Goal: Feedback & Contribution: Submit feedback/report problem

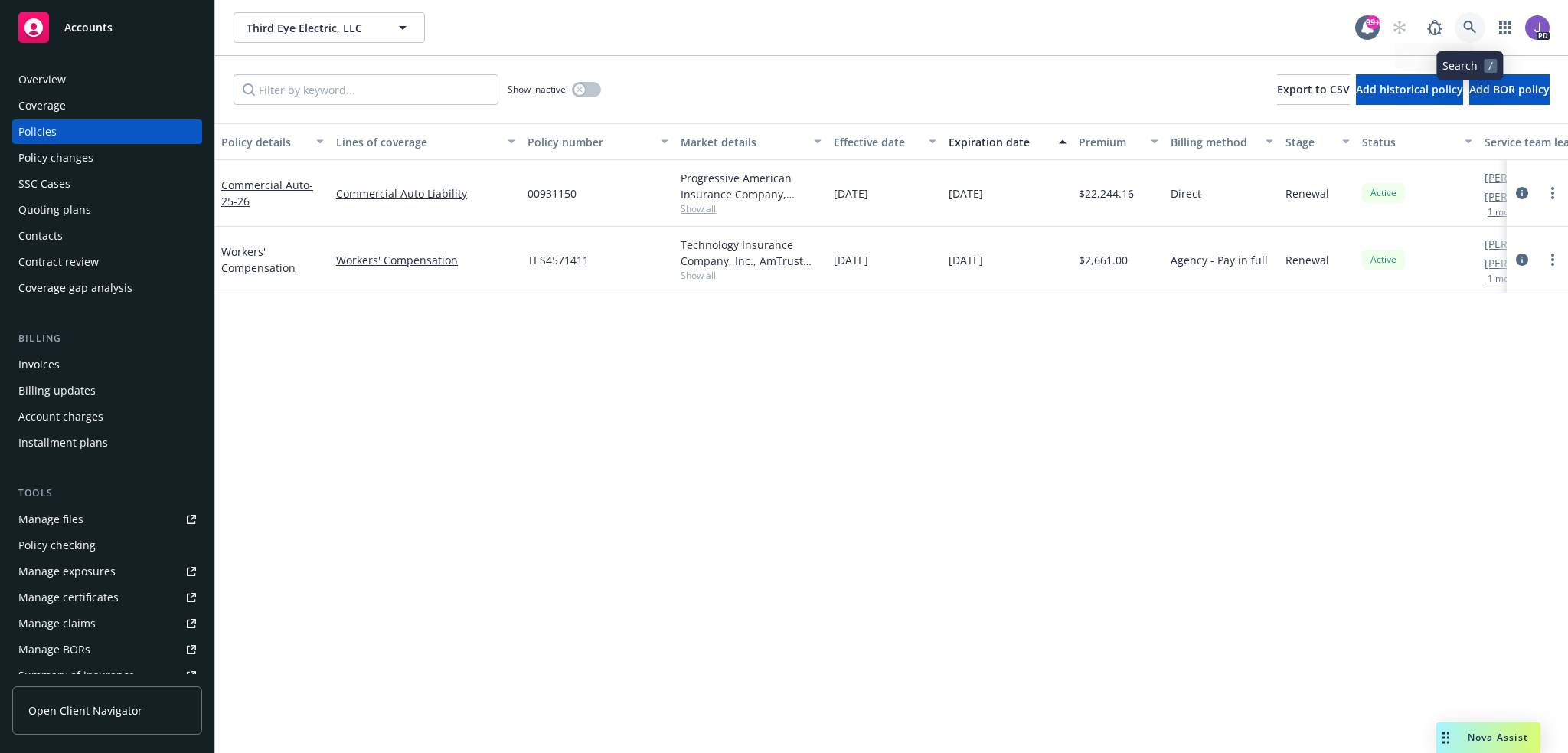
click at [1470, 24] on icon at bounding box center [1470, 27] width 14 height 14
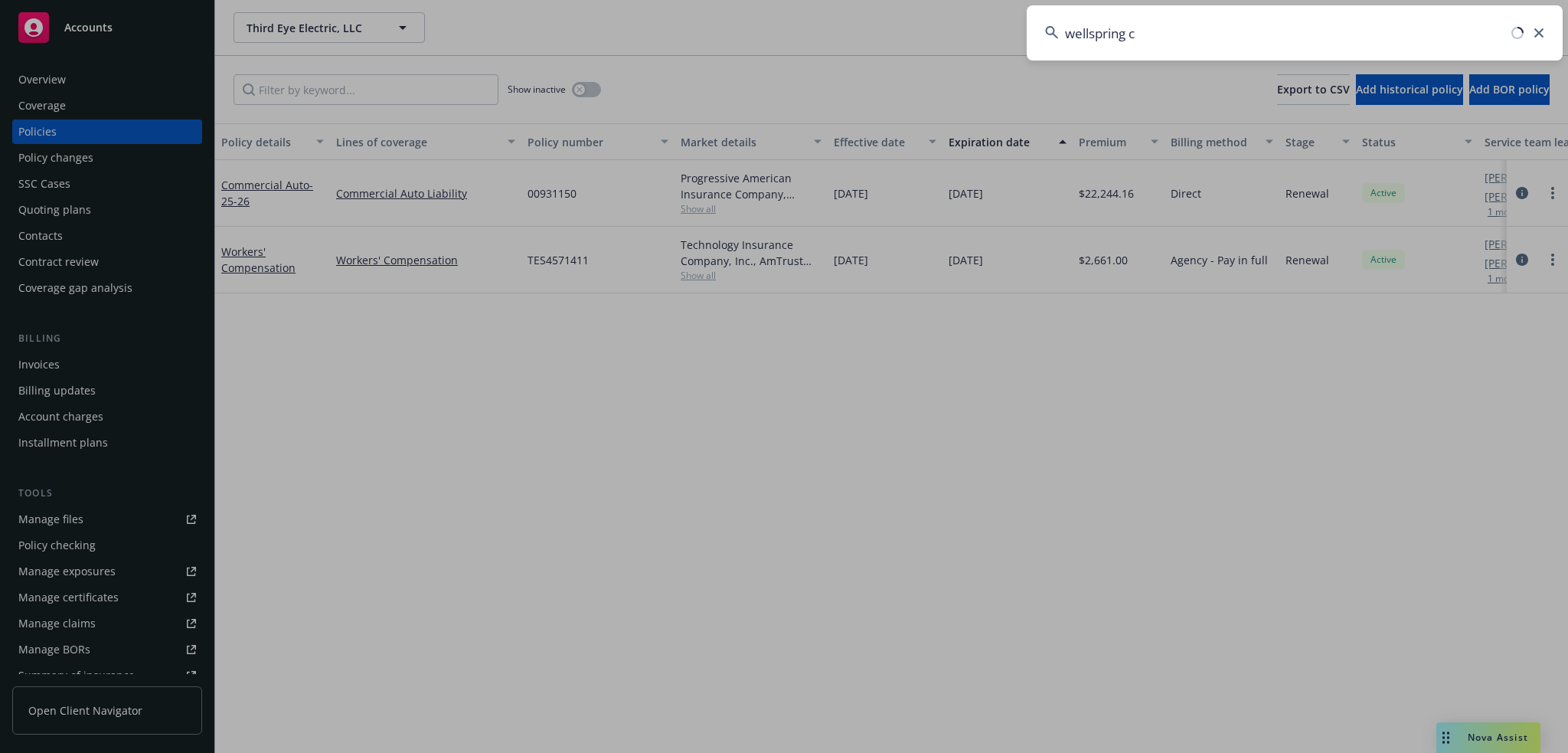
type input "wellspring ca"
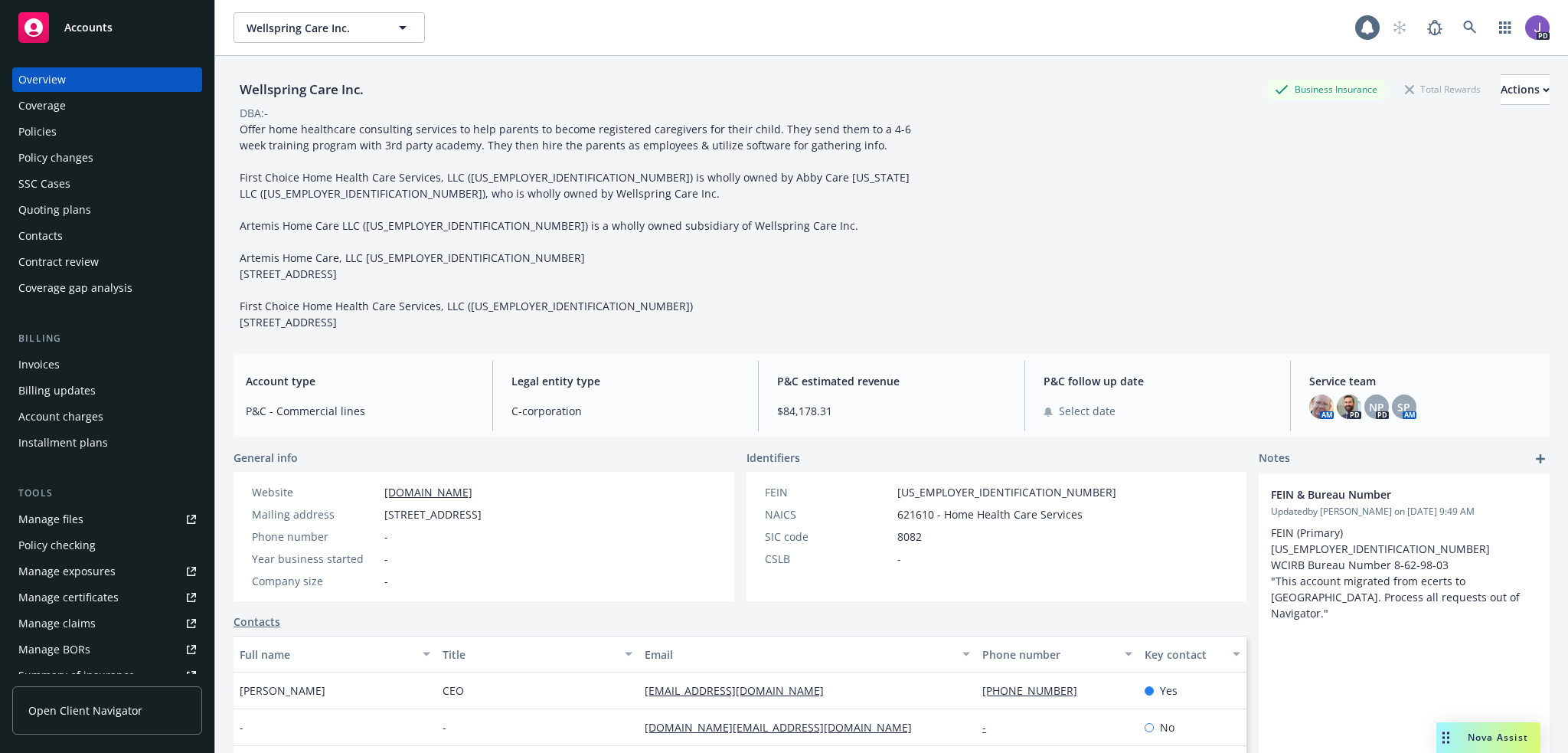
scroll to position [153, 0]
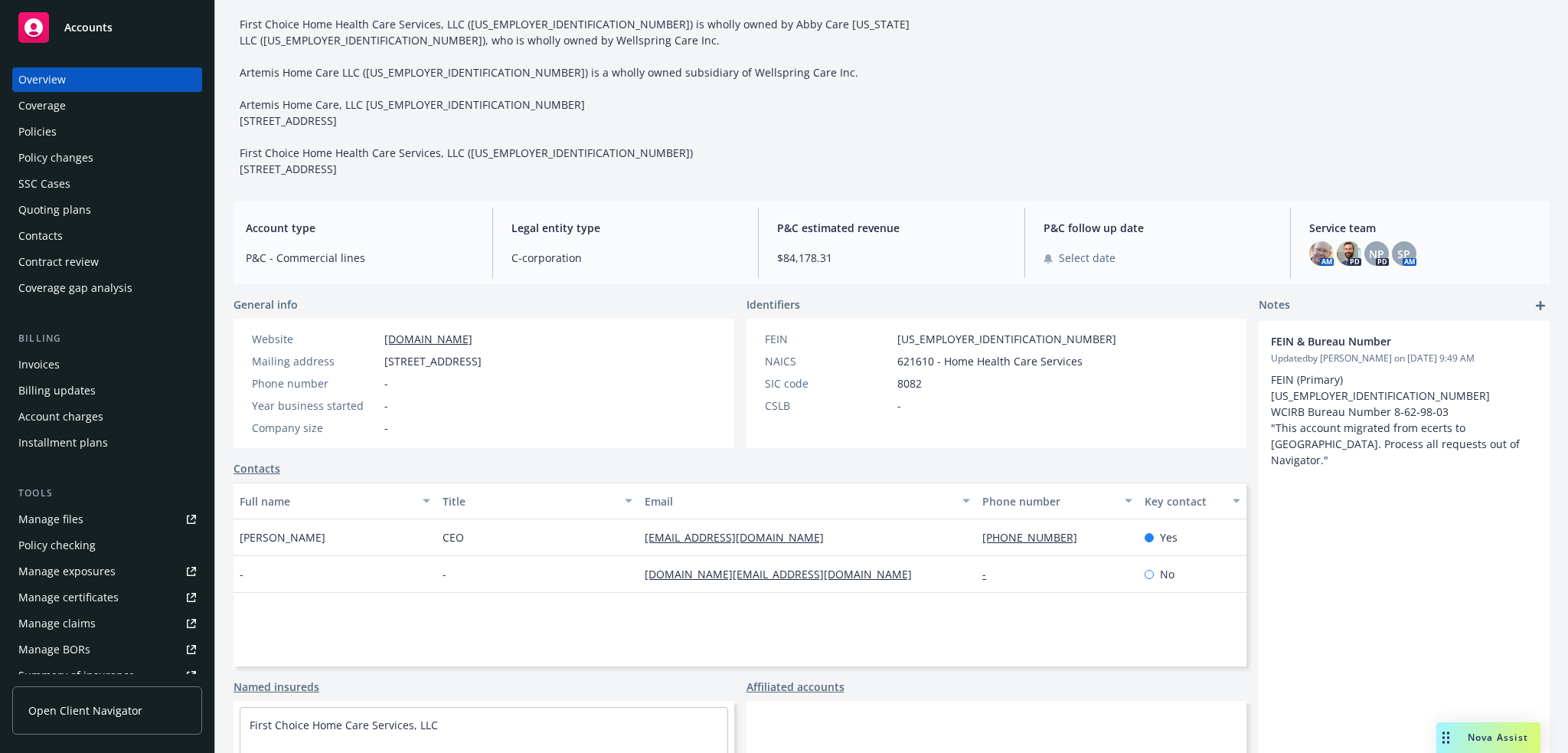
click at [263, 477] on div "Contacts Full name Title Email Phone number Key contact [PERSON_NAME] CEO [EMAI…" at bounding box center [740, 563] width 1013 height 207
click at [263, 471] on link "Contacts" at bounding box center [257, 468] width 47 height 16
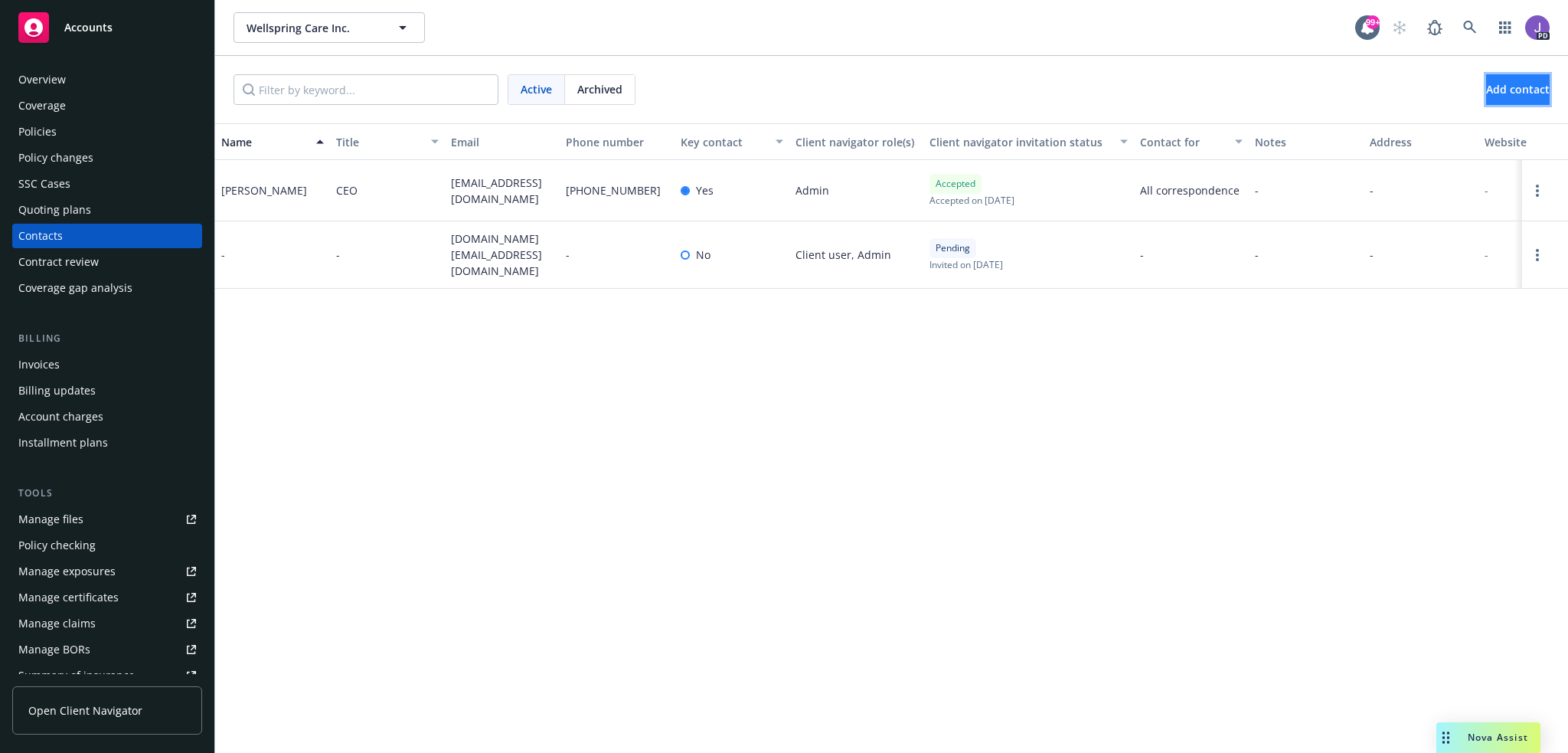
click at [1493, 82] on span "Add contact" at bounding box center [1518, 88] width 64 height 14
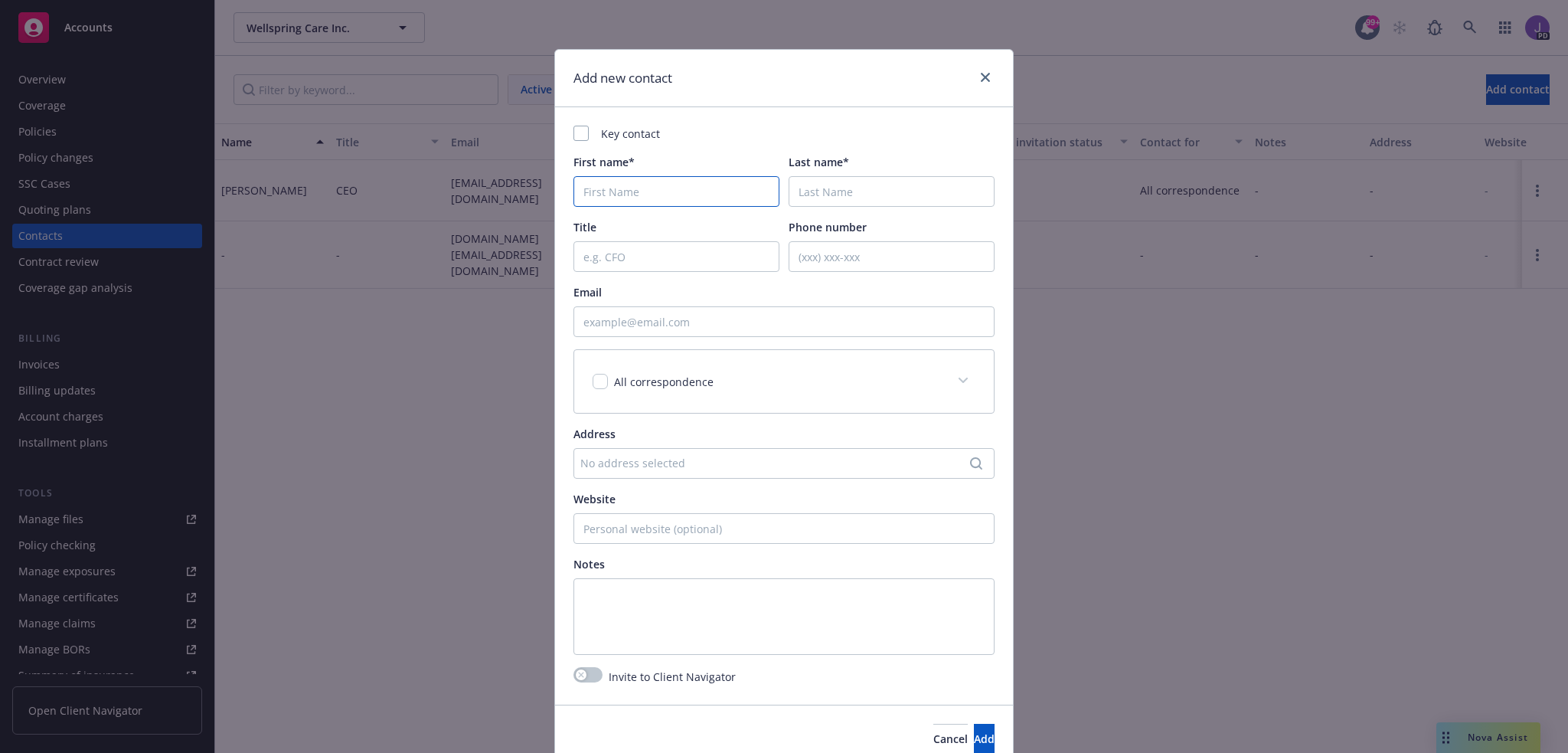
click at [650, 192] on input "First name*" at bounding box center [676, 191] width 206 height 31
paste input "[PERSON_NAME]"
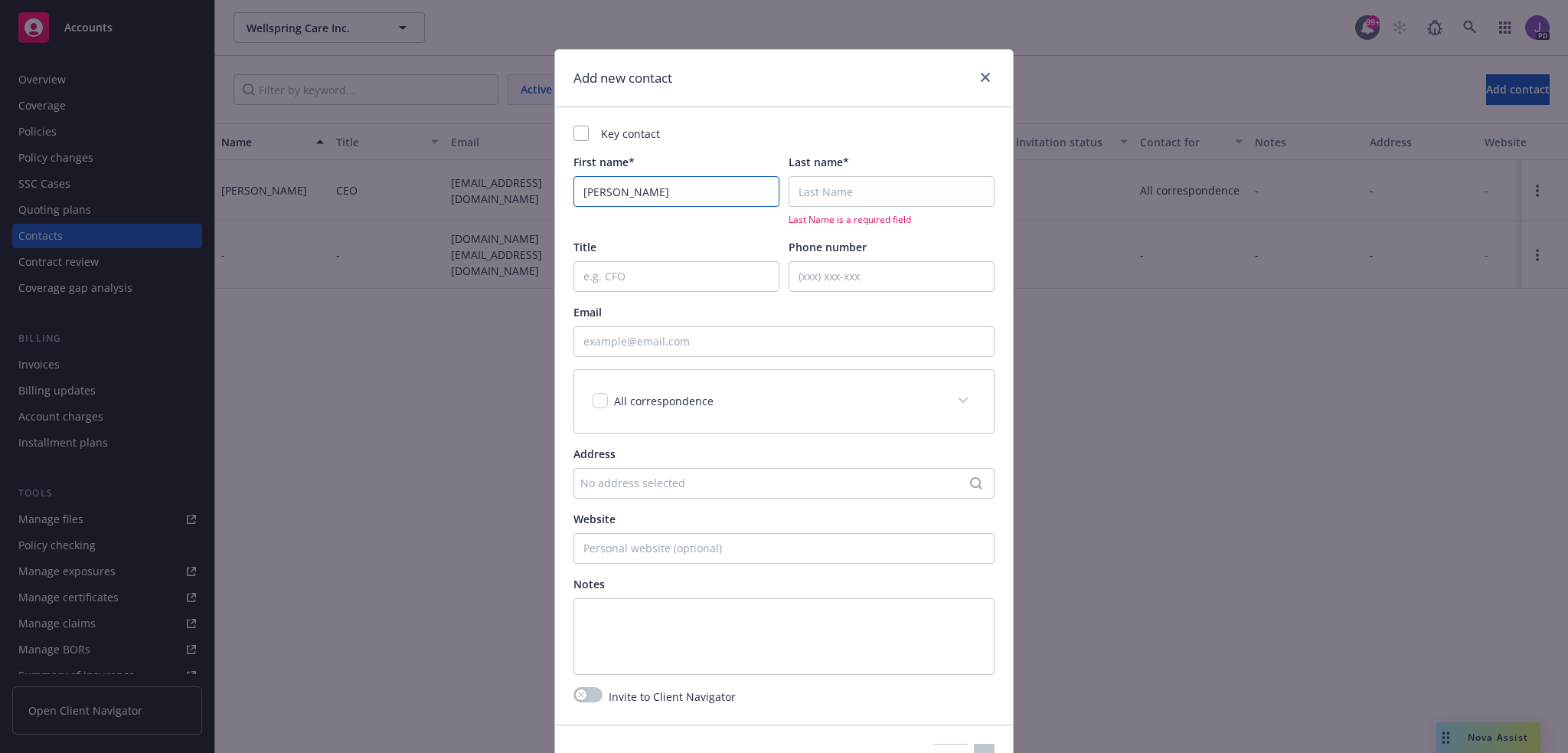
type input "[PERSON_NAME]"
click at [826, 194] on input "Last name*" at bounding box center [892, 191] width 206 height 31
paste input "[PERSON_NAME]"
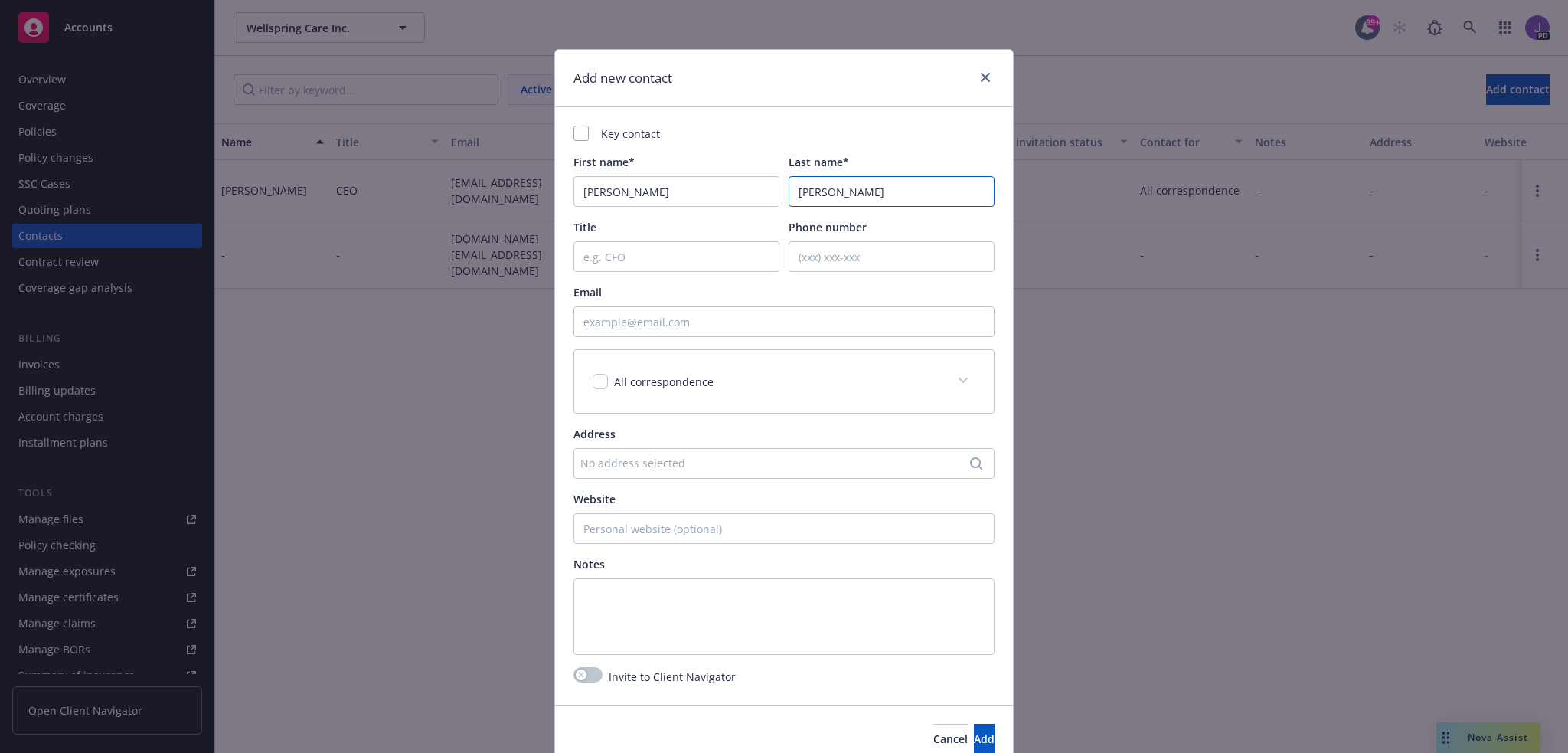
drag, startPoint x: 826, startPoint y: 191, endPoint x: 596, endPoint y: 192, distance: 230.0
click at [596, 192] on div "First name* [PERSON_NAME] Last name* [PERSON_NAME]" at bounding box center [784, 180] width 421 height 53
type input "[PERSON_NAME]"
click at [633, 193] on input "[PERSON_NAME]" at bounding box center [676, 191] width 206 height 31
drag, startPoint x: 633, startPoint y: 193, endPoint x: 717, endPoint y: 207, distance: 85.2
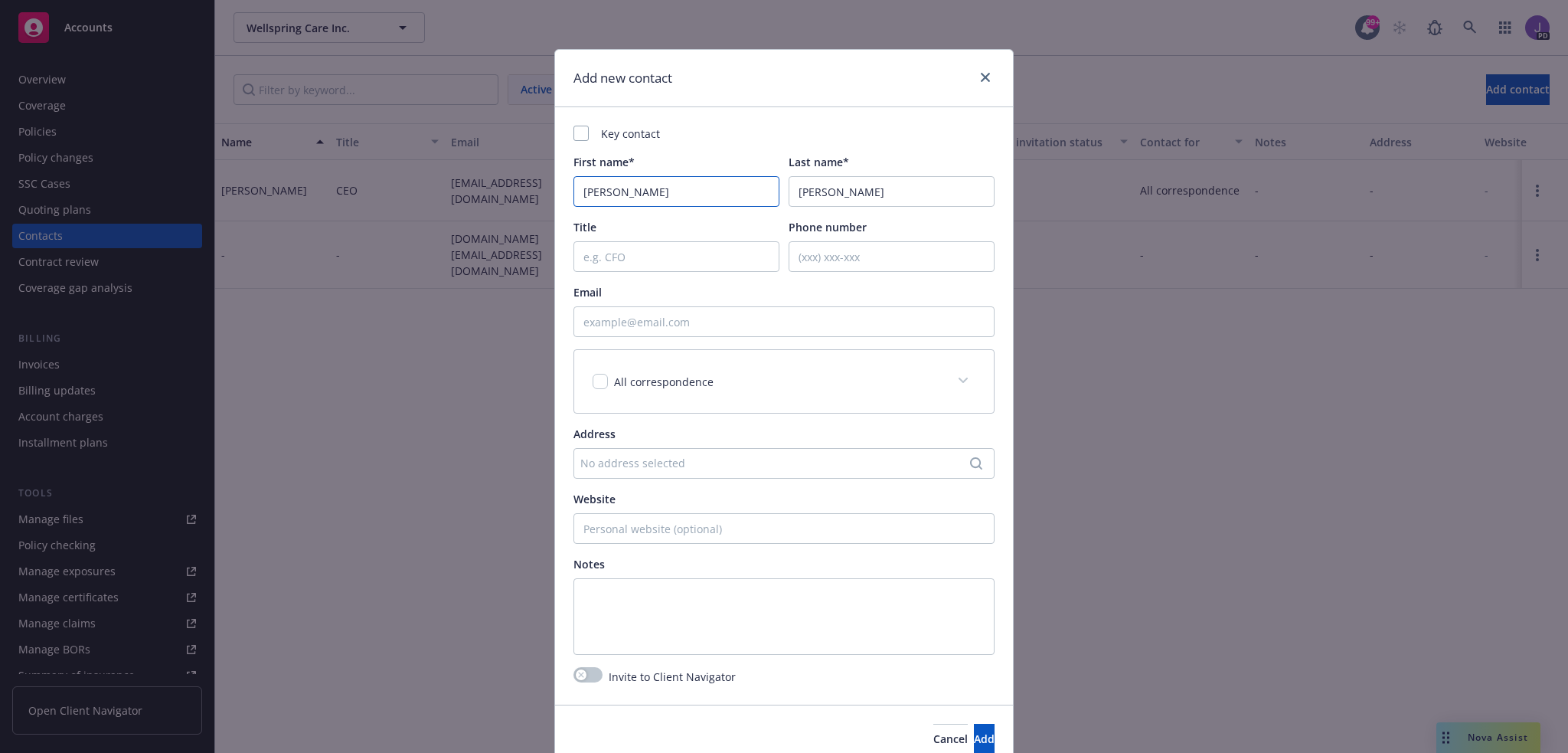
click at [634, 193] on input "[PERSON_NAME]" at bounding box center [676, 191] width 206 height 31
type input "[PERSON_NAME]"
click at [643, 315] on input "Email" at bounding box center [784, 322] width 421 height 31
paste input "[PERSON_NAME][EMAIL_ADDRESS][DOMAIN_NAME]"
type input "[PERSON_NAME][EMAIL_ADDRESS][DOMAIN_NAME]"
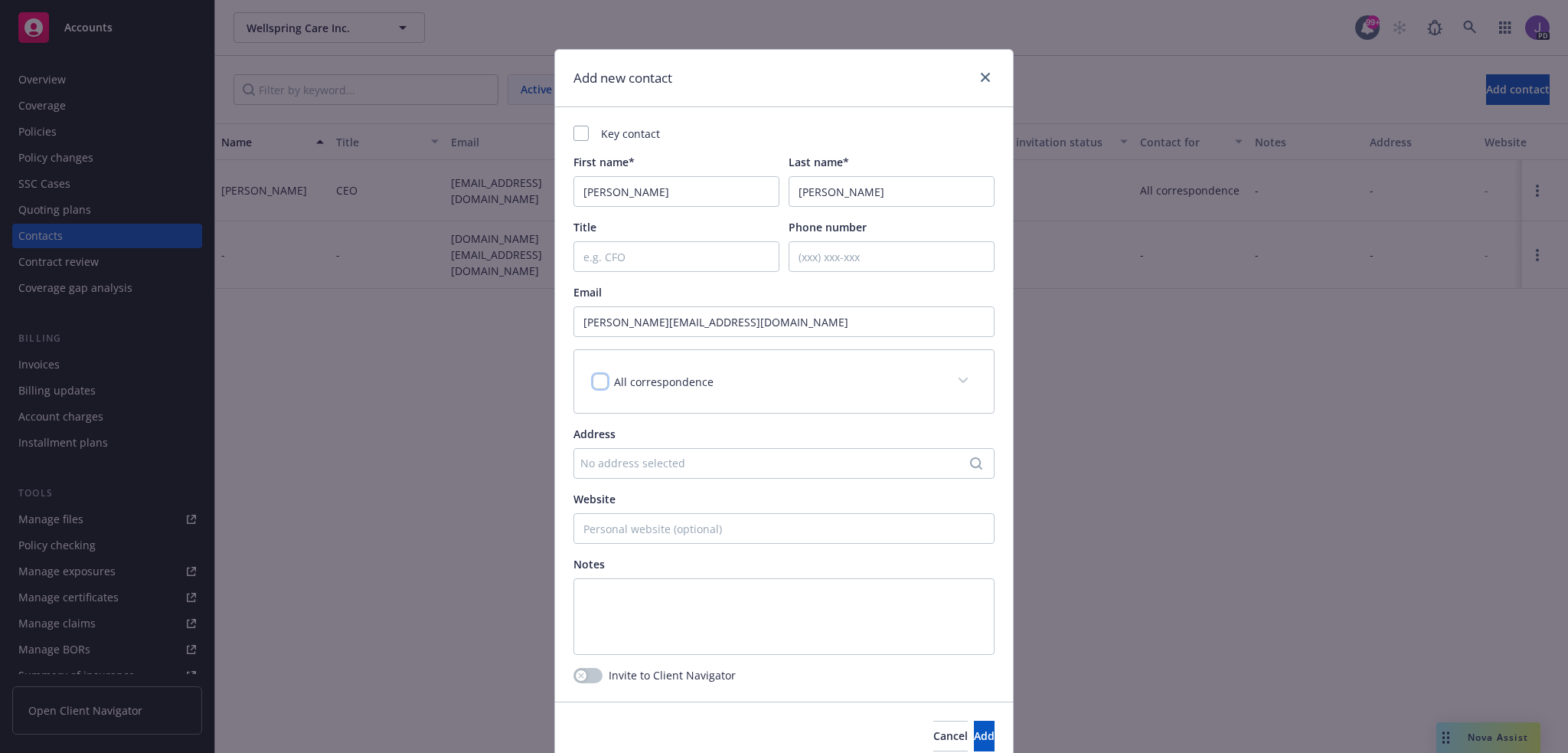
click at [593, 382] on input "checkbox" at bounding box center [601, 382] width 15 height 15
checkbox input "true"
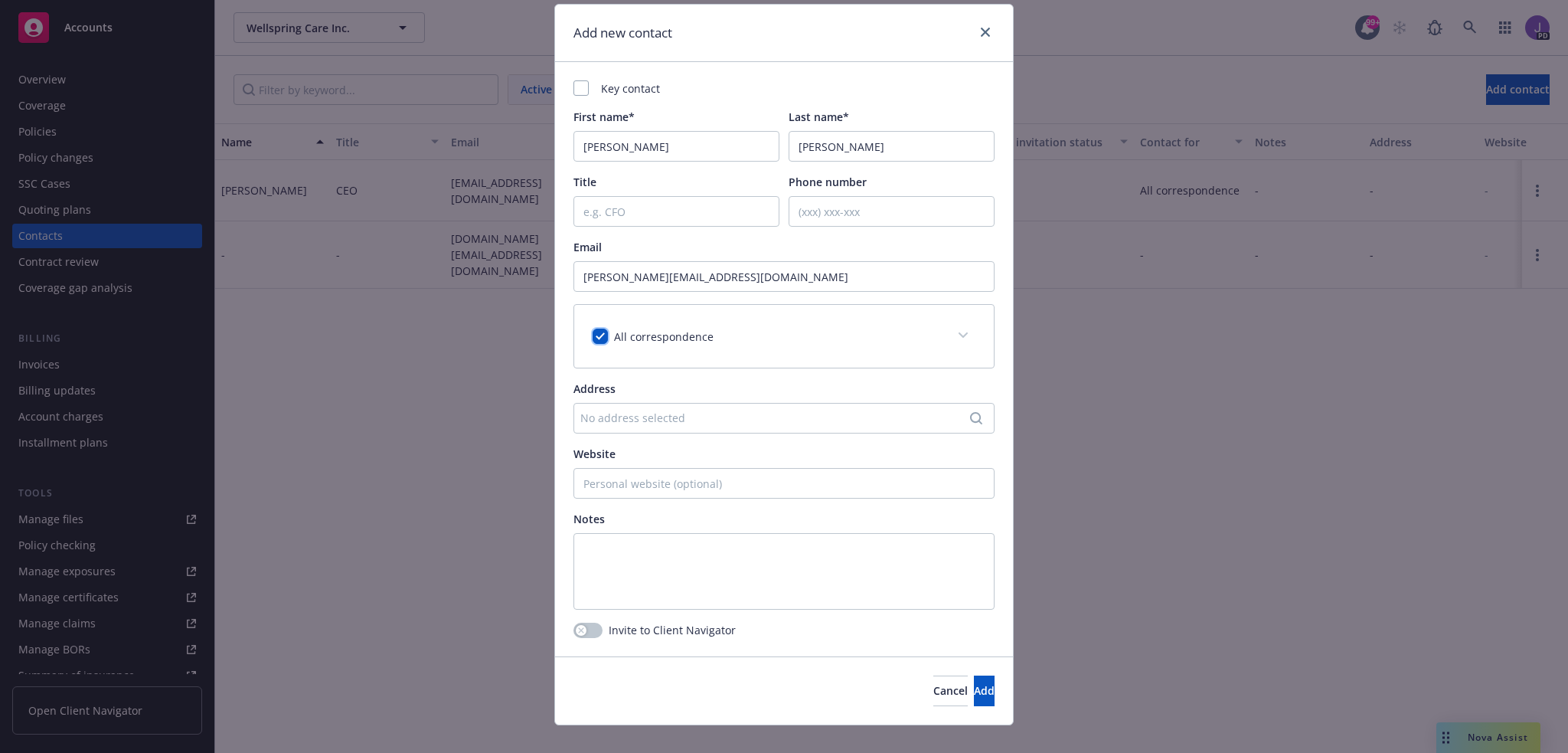
scroll to position [66, 0]
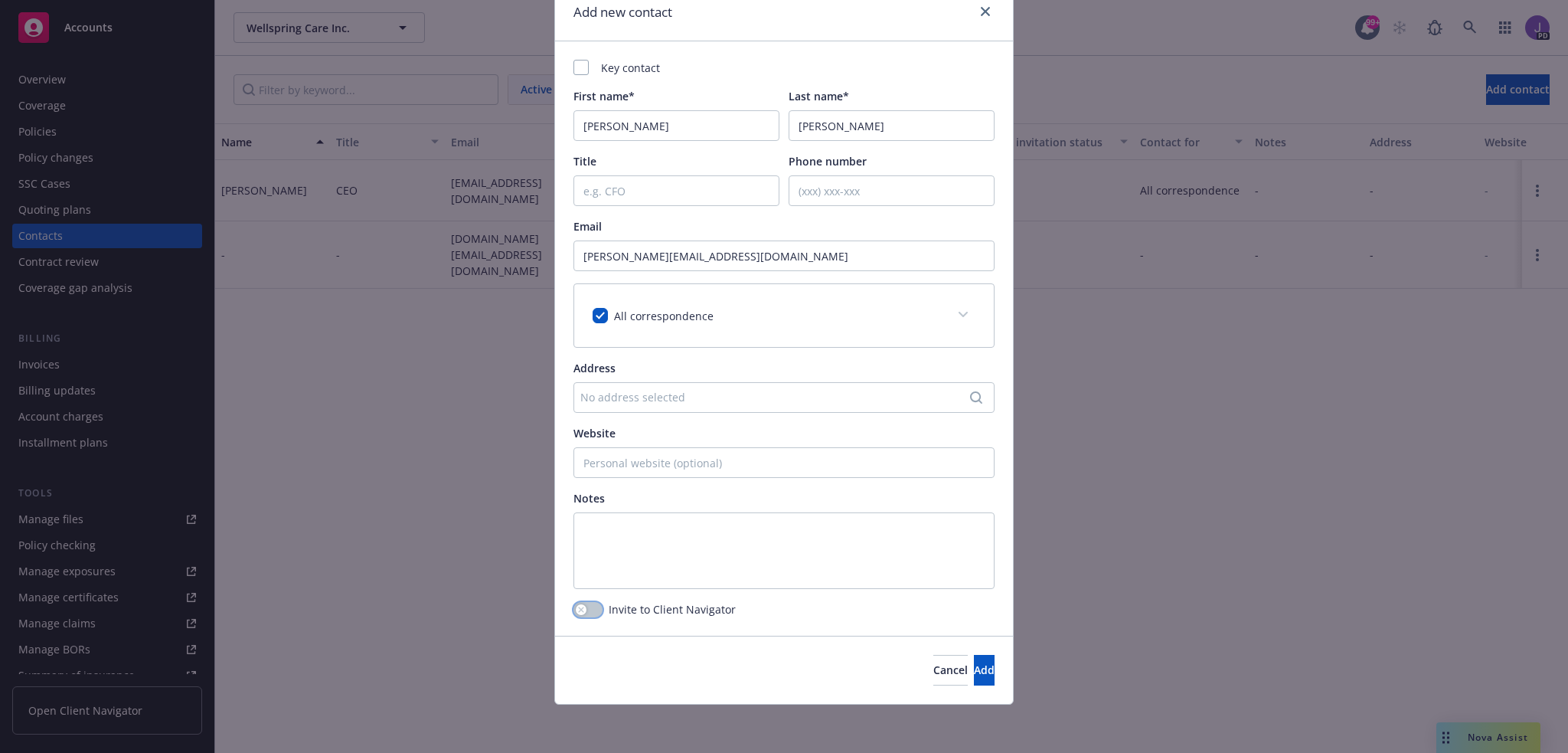
click at [578, 607] on icon "button" at bounding box center [581, 609] width 6 height 6
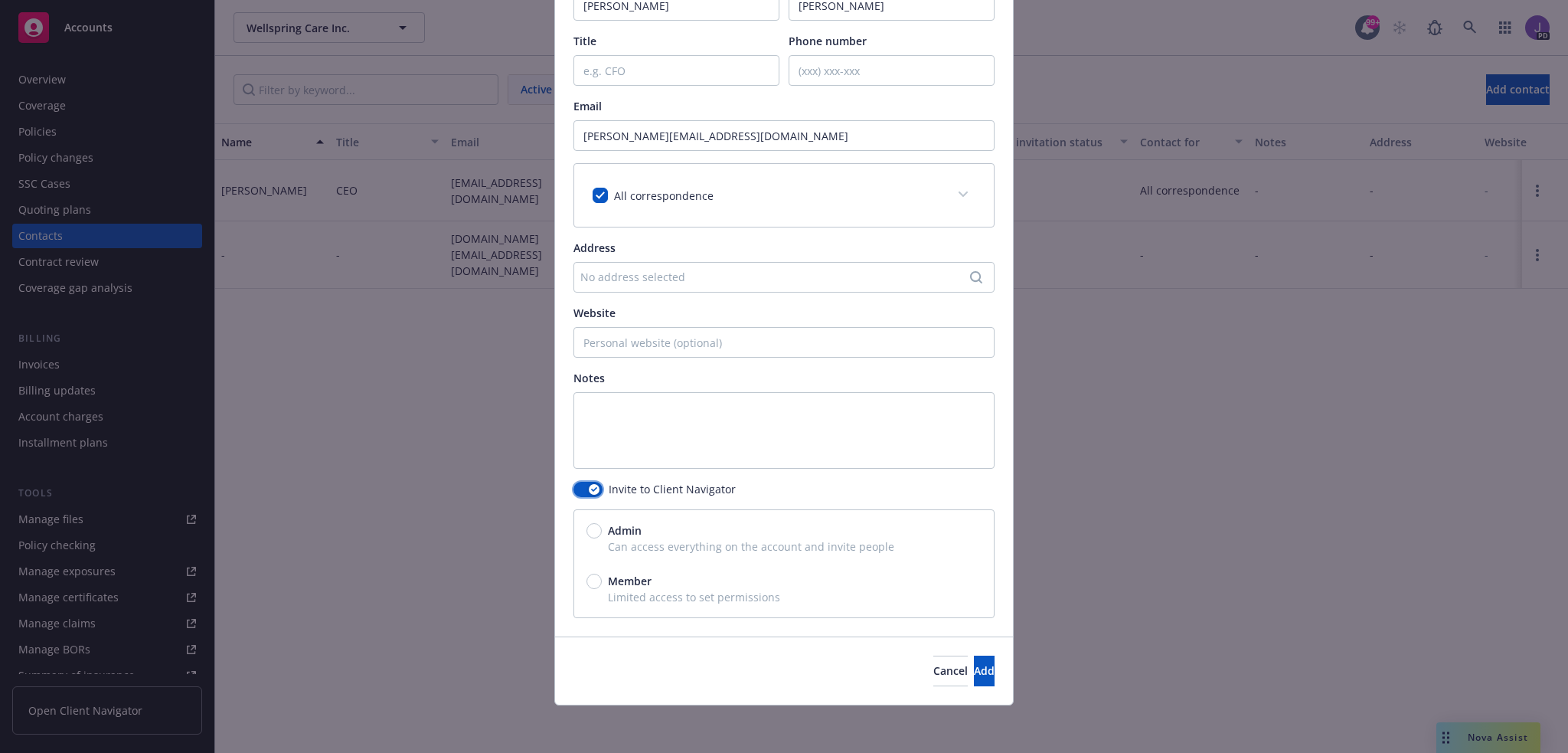
scroll to position [187, 0]
click at [590, 530] on input "Admin" at bounding box center [595, 530] width 15 height 15
radio input "true"
click at [974, 673] on span "Add" at bounding box center [984, 670] width 20 height 14
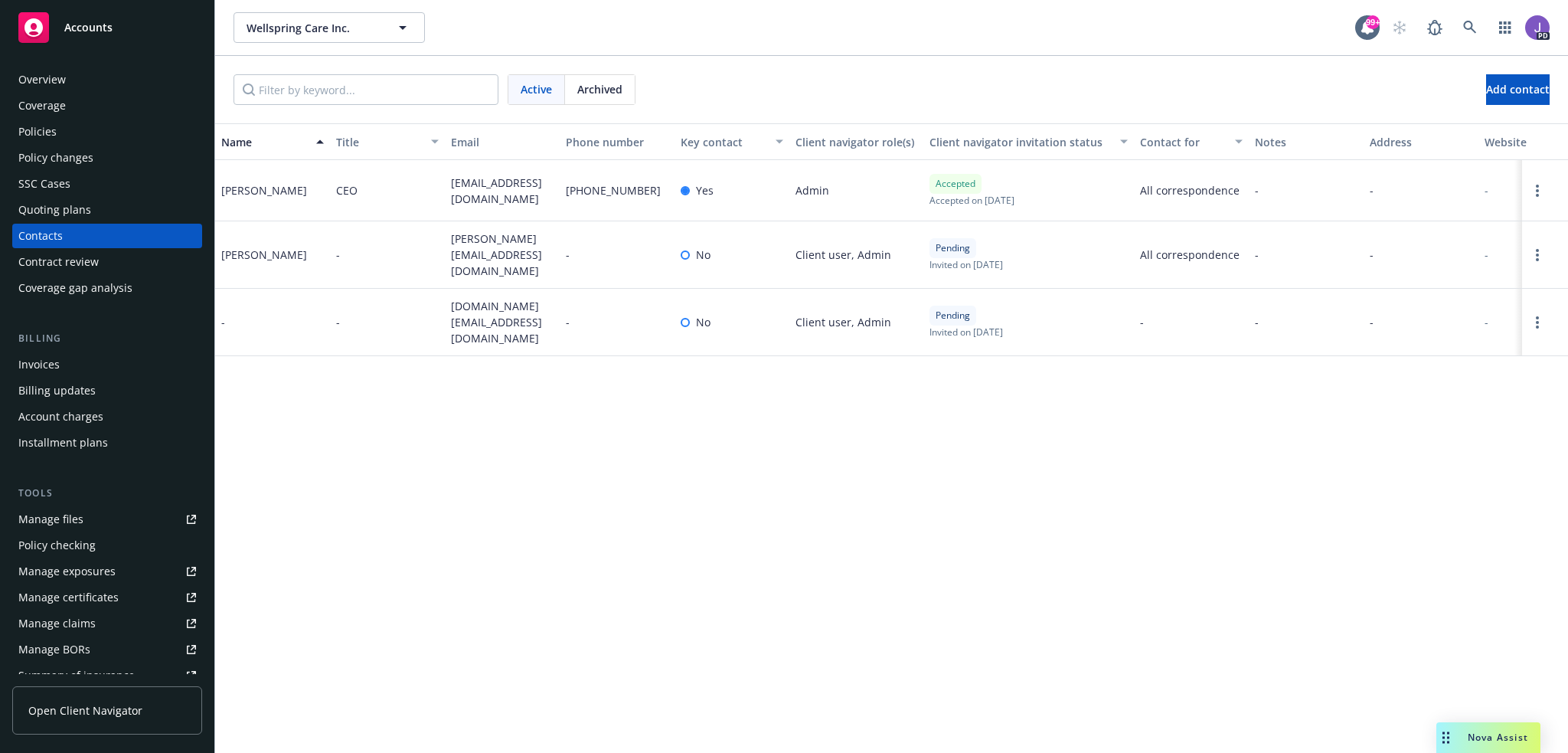
click at [1501, 733] on span "Nova Assist" at bounding box center [1497, 737] width 60 height 13
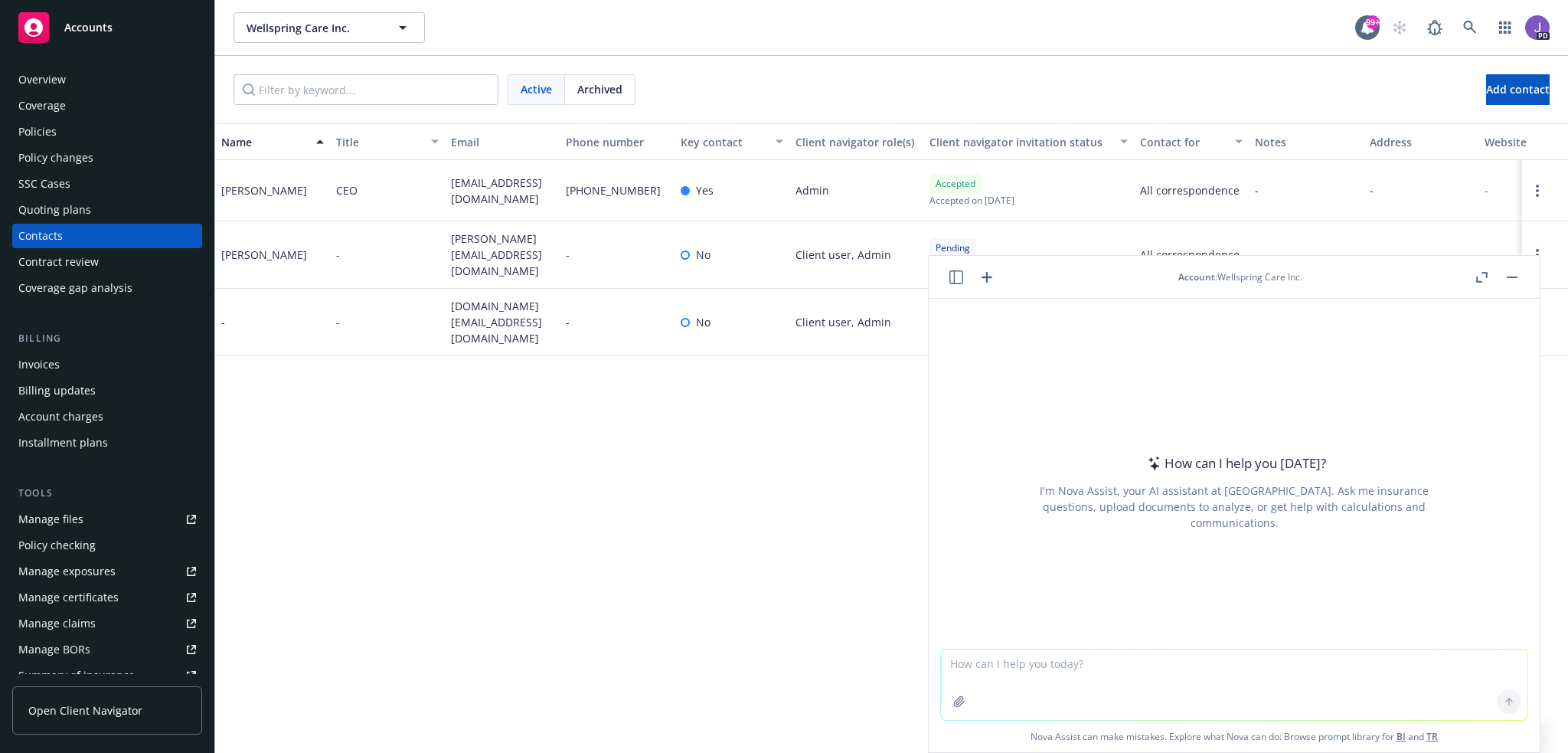
click at [979, 652] on textarea at bounding box center [1234, 685] width 587 height 71
type textarea "what is accelerant specialty insruance companys niac number?"
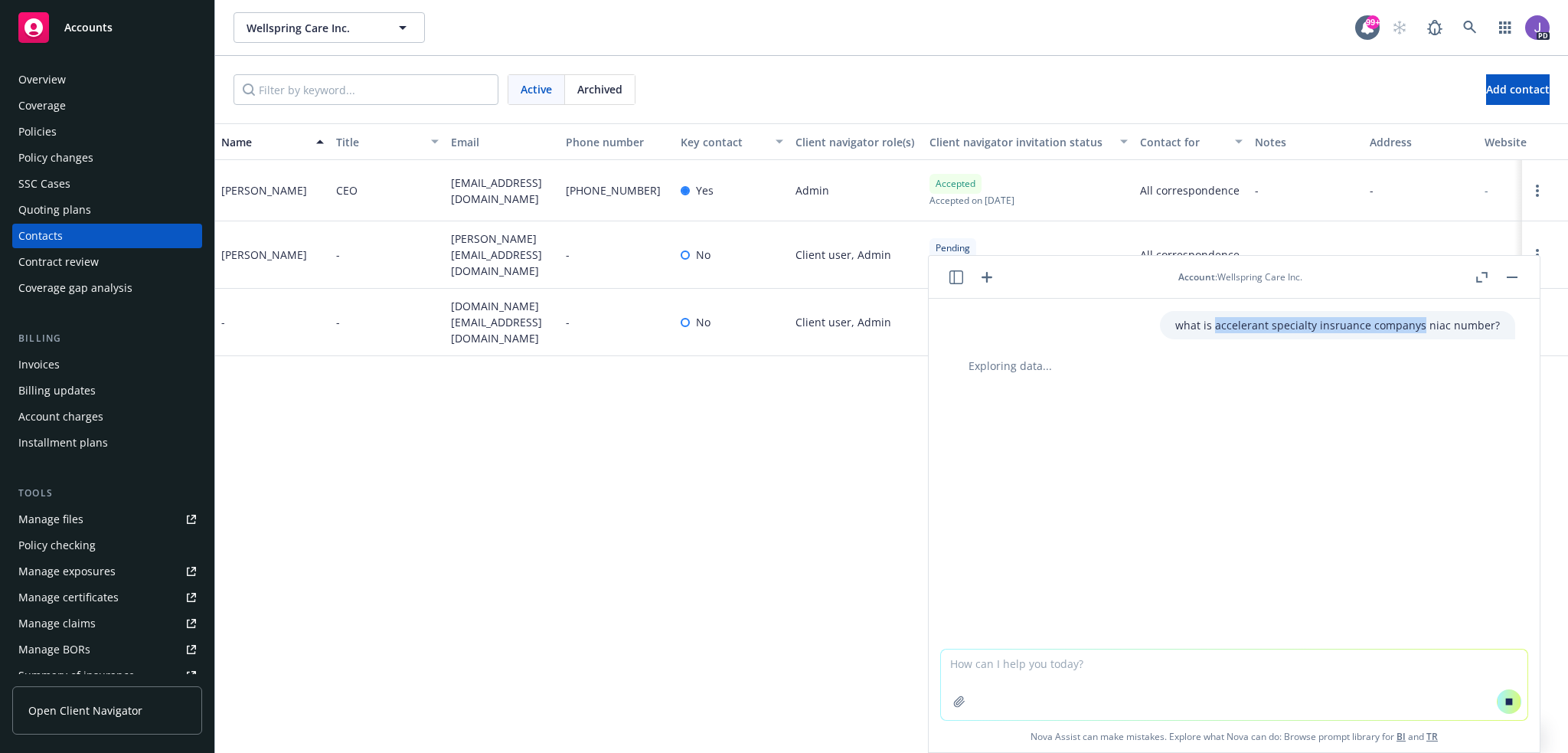
drag, startPoint x: 1216, startPoint y: 327, endPoint x: 1419, endPoint y: 323, distance: 203.0
click at [1419, 323] on p "what is accelerant specialty insruance companys niac number?" at bounding box center [1338, 325] width 324 height 16
copy p "accelerant specialty insruance companys"
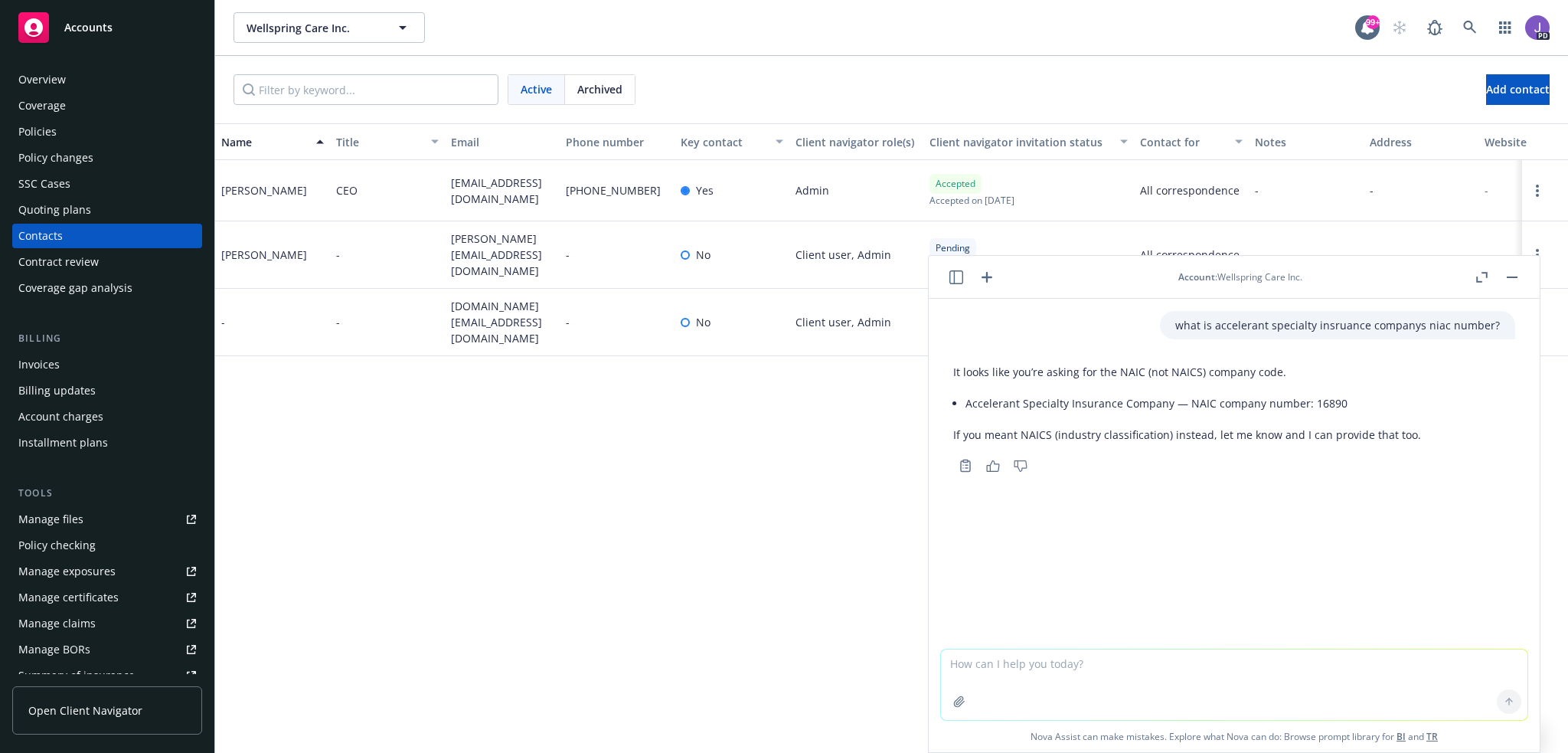
click at [1020, 665] on textarea at bounding box center [1234, 685] width 587 height 71
type textarea "can you make me an image? I need a lower third for OBS"
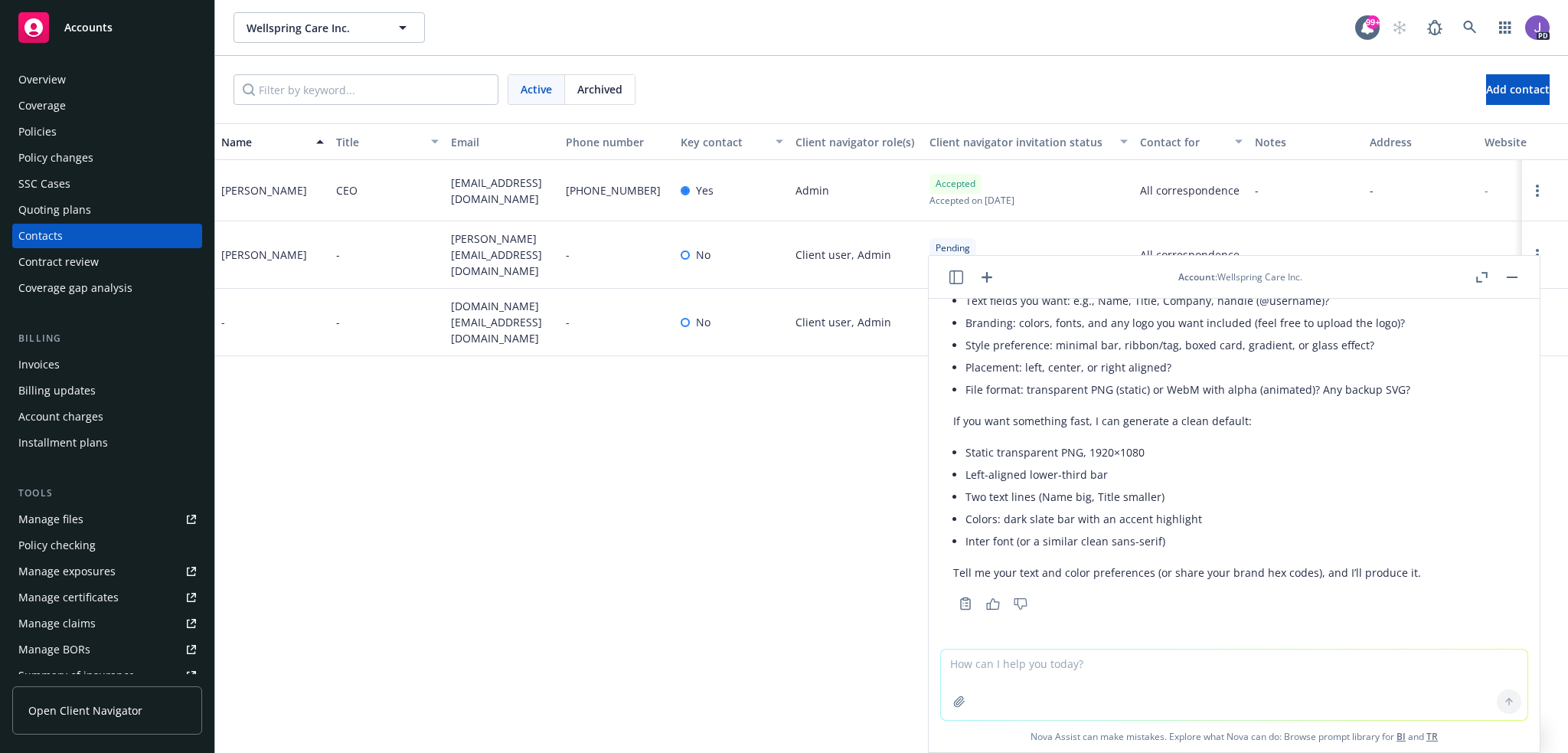
scroll to position [332, 0]
click at [958, 706] on icon "button" at bounding box center [959, 702] width 12 height 12
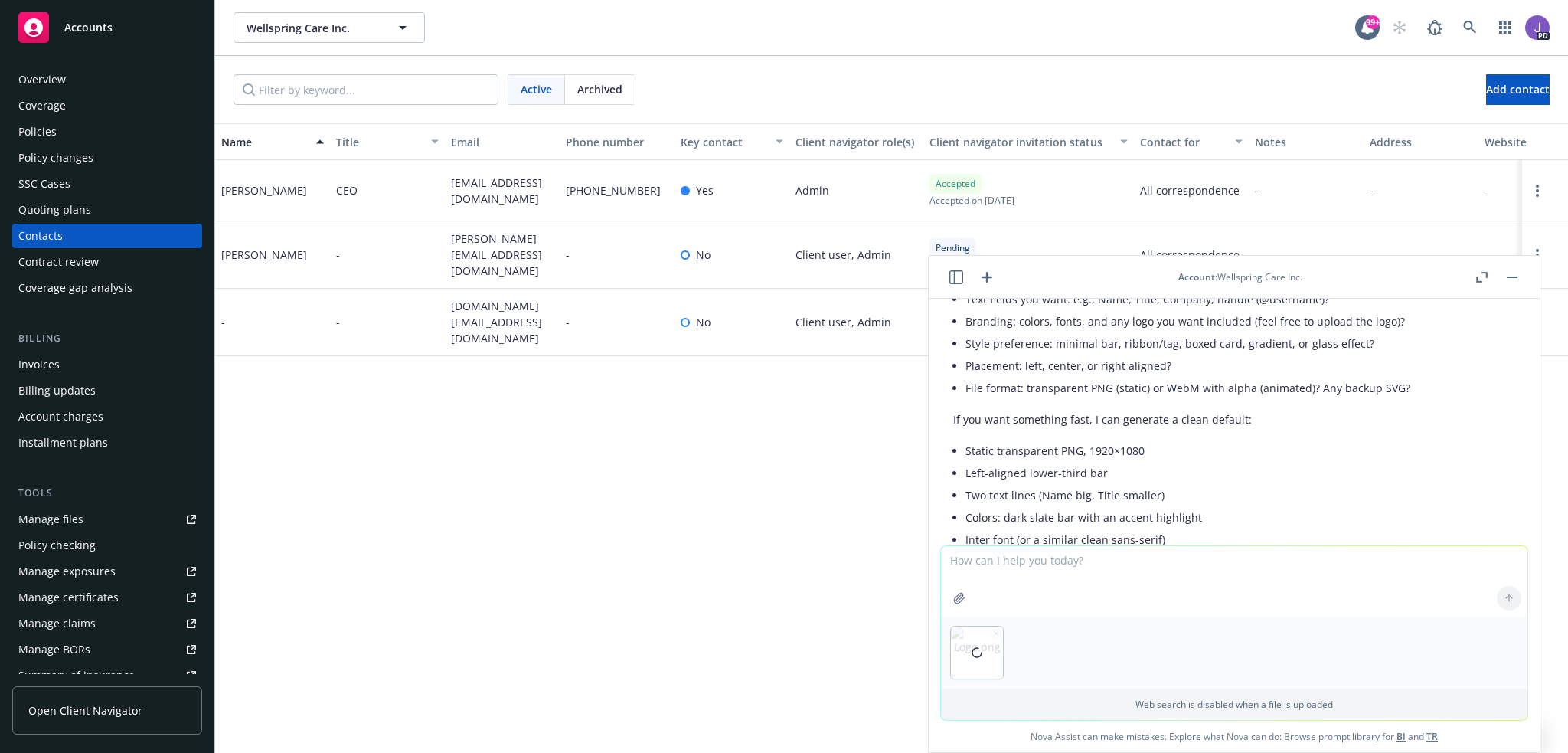
click at [966, 574] on textarea at bounding box center [1234, 581] width 587 height 71
type textarea "Please use this logo and use white next on a black background to make an animat…"
click at [1504, 603] on icon at bounding box center [1509, 598] width 11 height 11
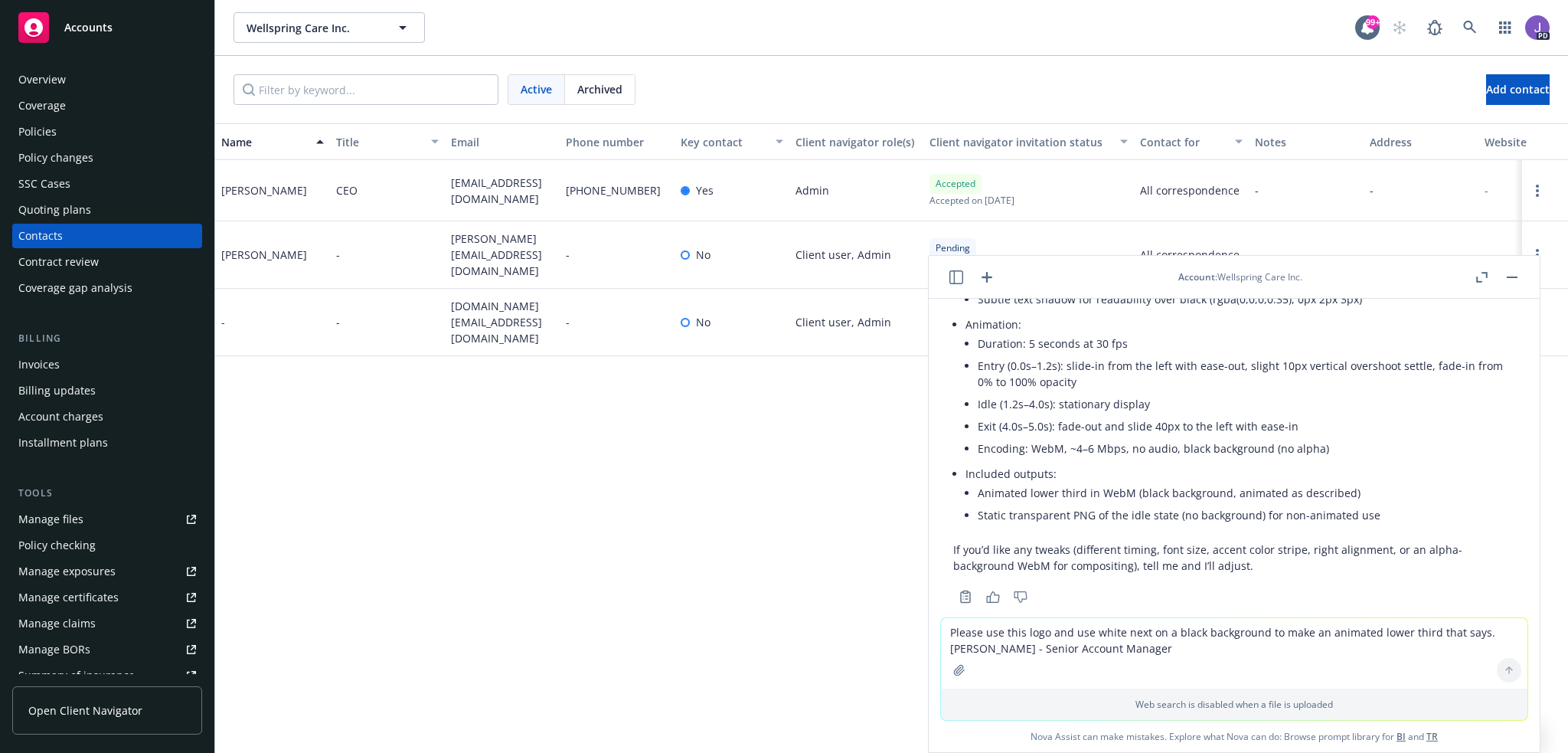
scroll to position [1124, 0]
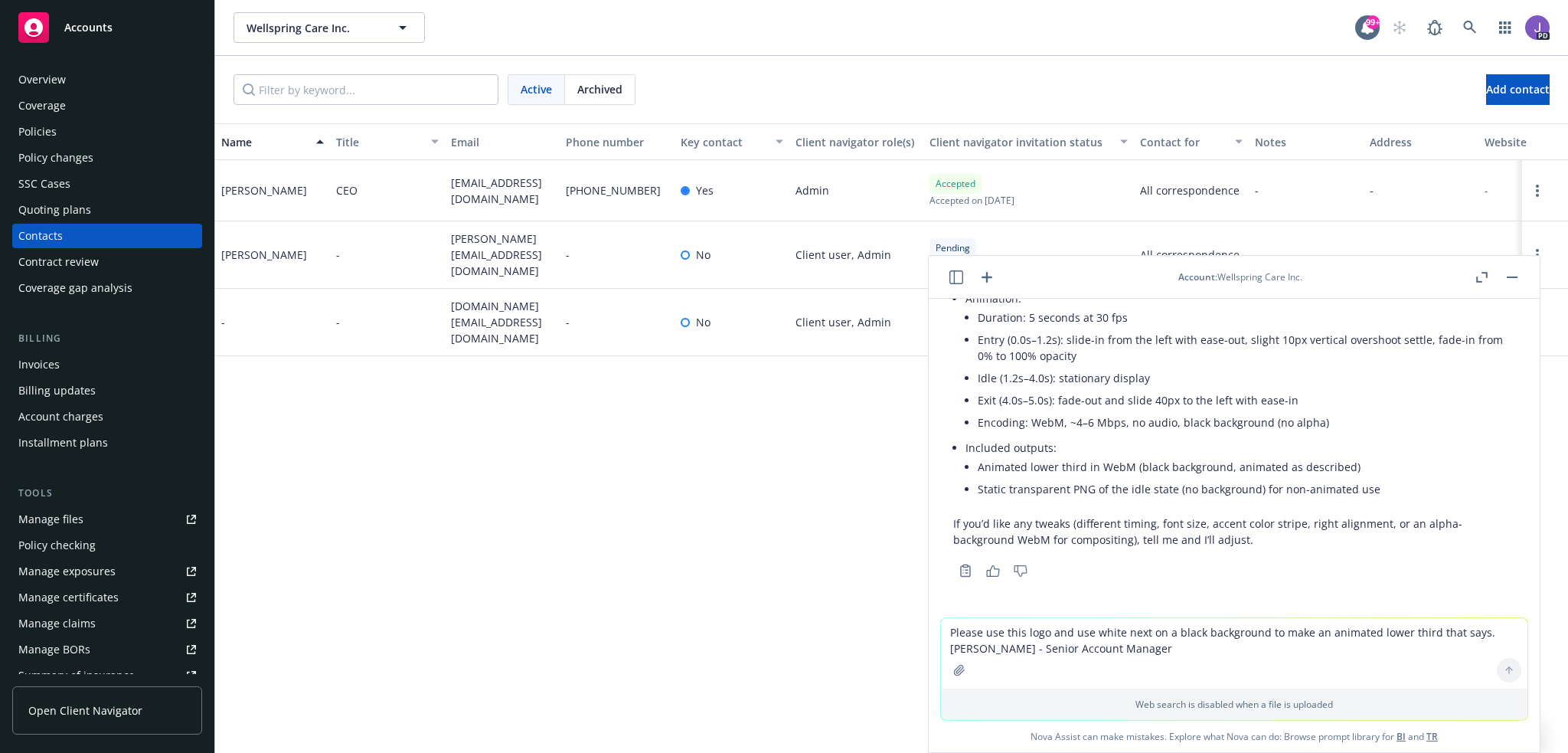
click at [974, 629] on textarea "Please use this logo and use white next on a black background to make an animat…" at bounding box center [1234, 654] width 587 height 71
type textarea "Where can I download the output?"
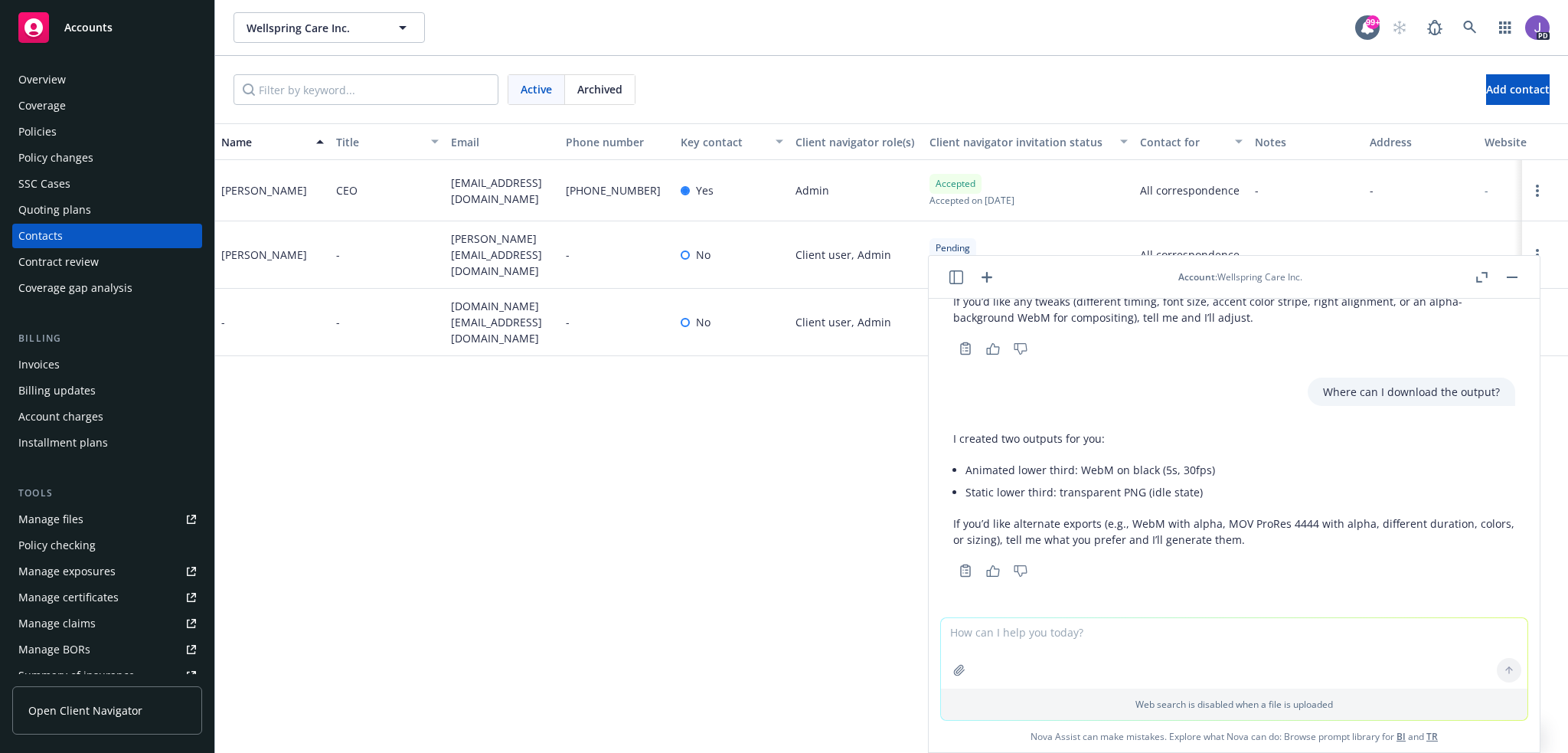
scroll to position [1345, 0]
drag, startPoint x: 1509, startPoint y: 276, endPoint x: 1018, endPoint y: 450, distance: 520.9
click at [1509, 277] on rect "button" at bounding box center [1512, 277] width 11 height 2
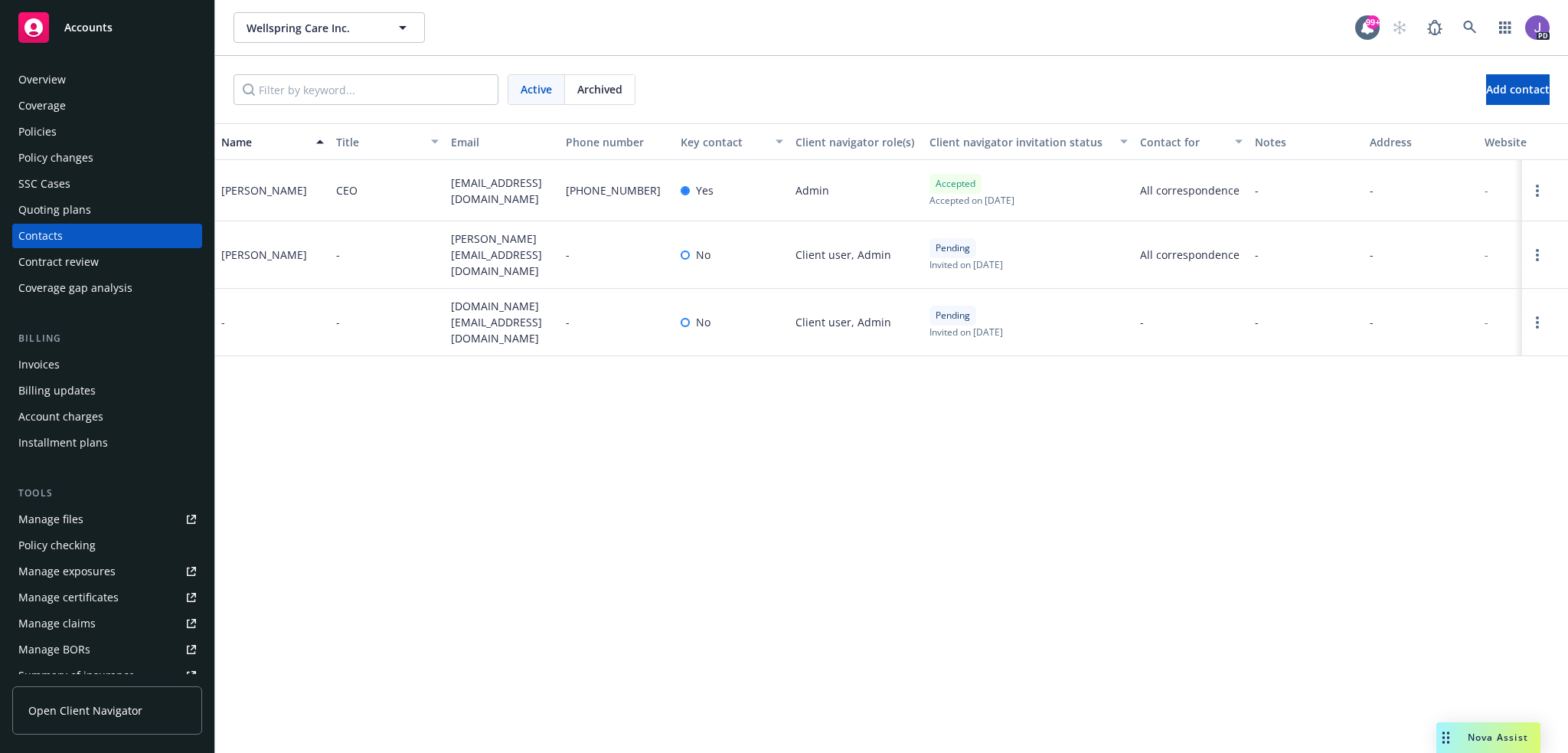
click at [784, 455] on div "Name Title Email Phone number Key contact Client navigator role(s) Client navig…" at bounding box center [891, 438] width 1353 height 630
